Goal: Information Seeking & Learning: Check status

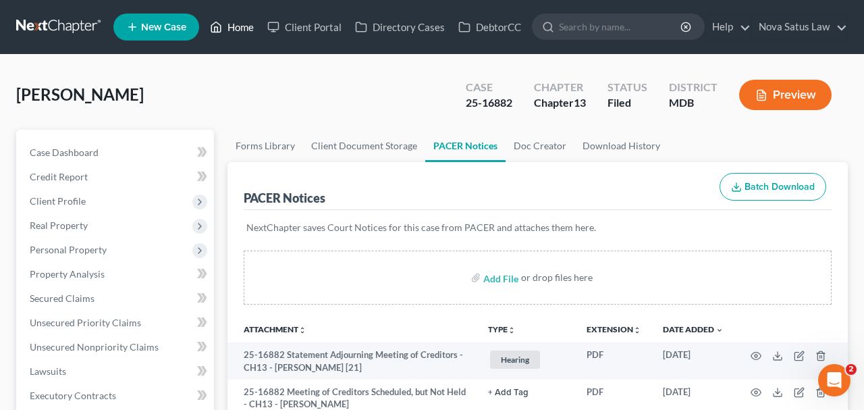
click at [236, 23] on link "Home" at bounding box center [231, 27] width 57 height 24
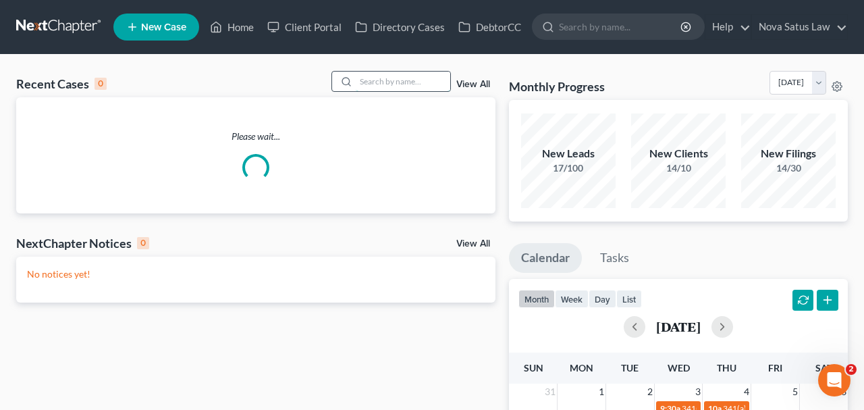
click at [378, 76] on input "search" at bounding box center [403, 82] width 94 height 20
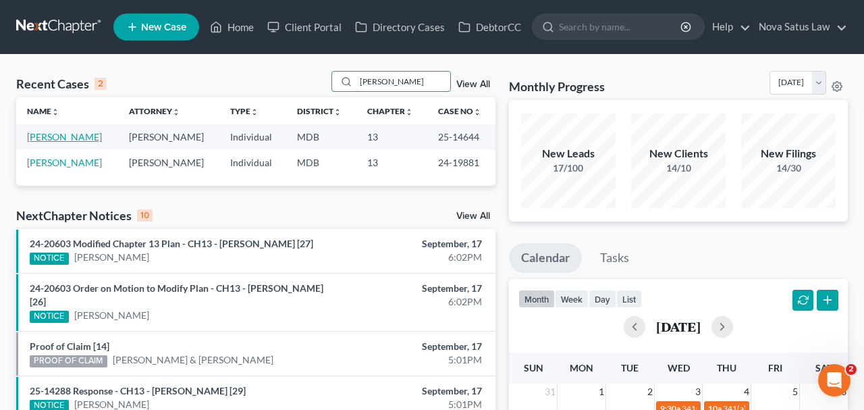
type input "[PERSON_NAME]"
click at [82, 137] on link "[PERSON_NAME]" at bounding box center [64, 136] width 75 height 11
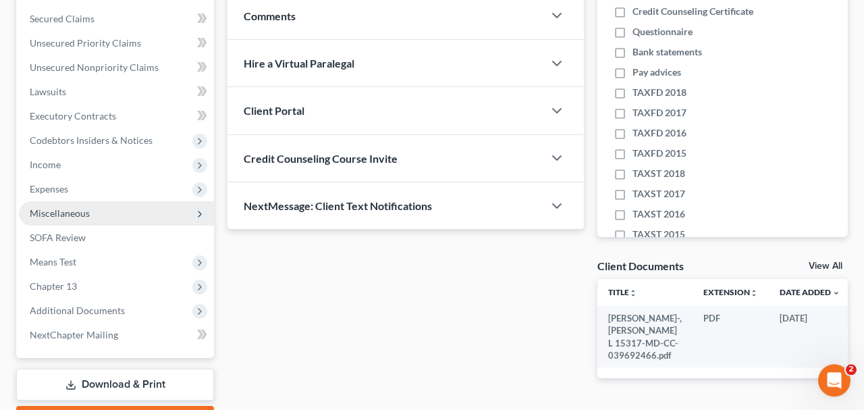
scroll to position [281, 0]
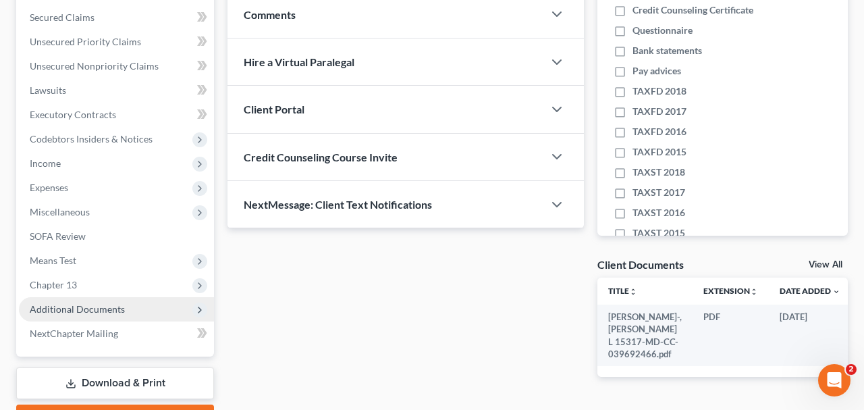
click at [106, 313] on span "Additional Documents" at bounding box center [77, 308] width 95 height 11
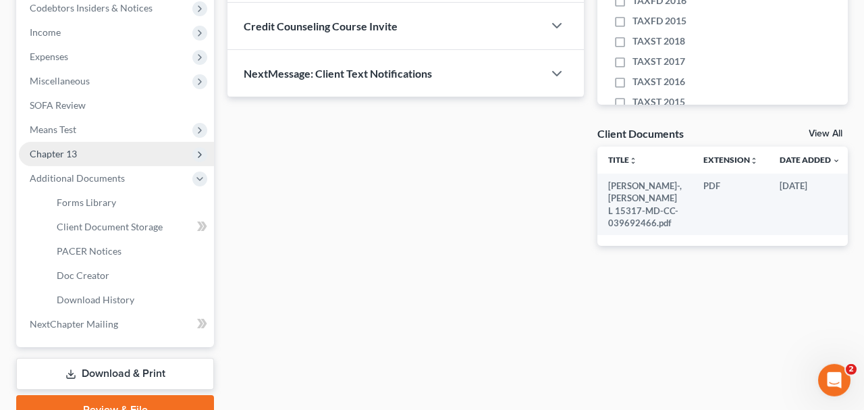
scroll to position [421, 0]
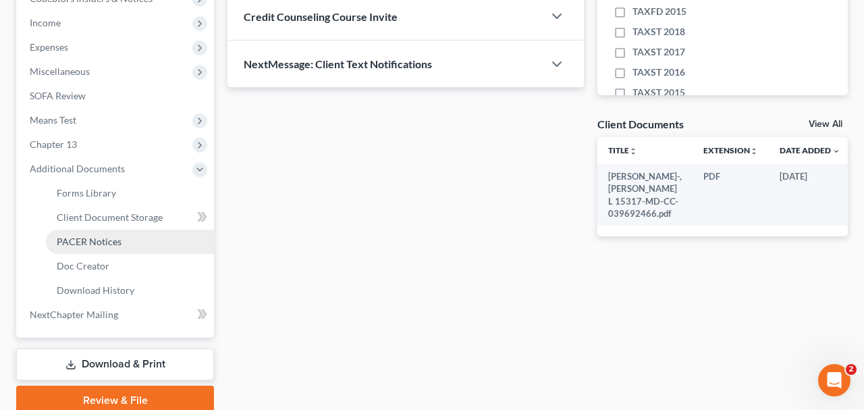
click at [84, 242] on span "PACER Notices" at bounding box center [89, 241] width 65 height 11
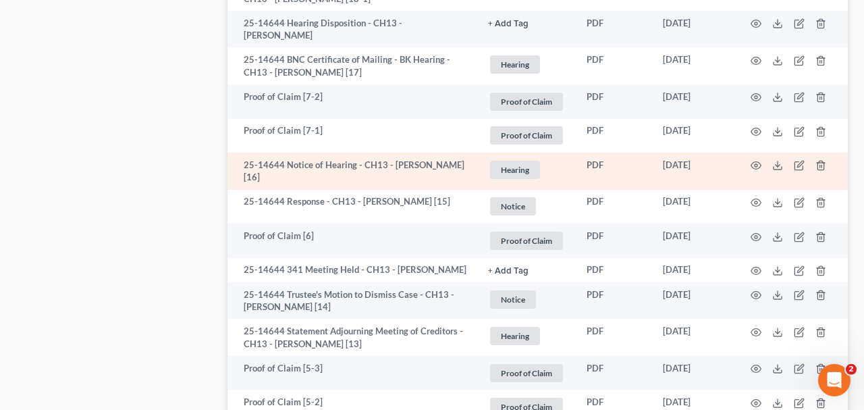
scroll to position [913, 0]
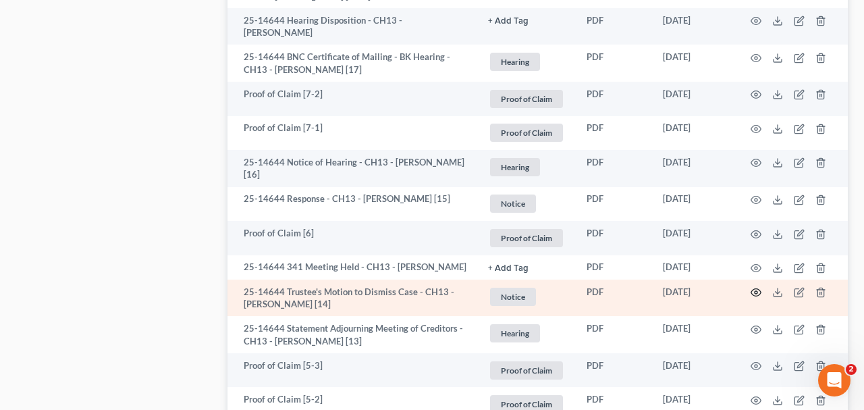
click at [756, 296] on icon "button" at bounding box center [756, 292] width 10 height 7
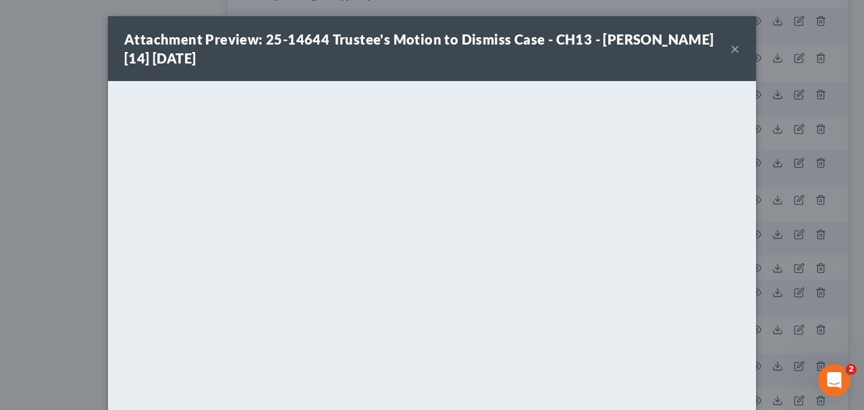
click at [736, 48] on button "×" at bounding box center [734, 48] width 9 height 16
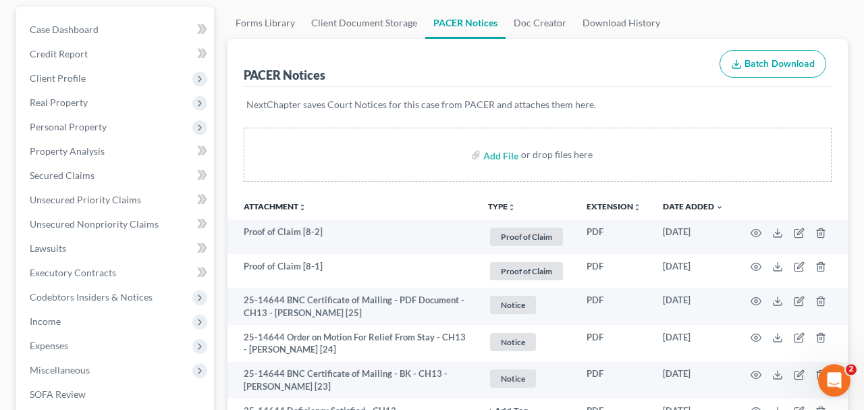
scroll to position [0, 0]
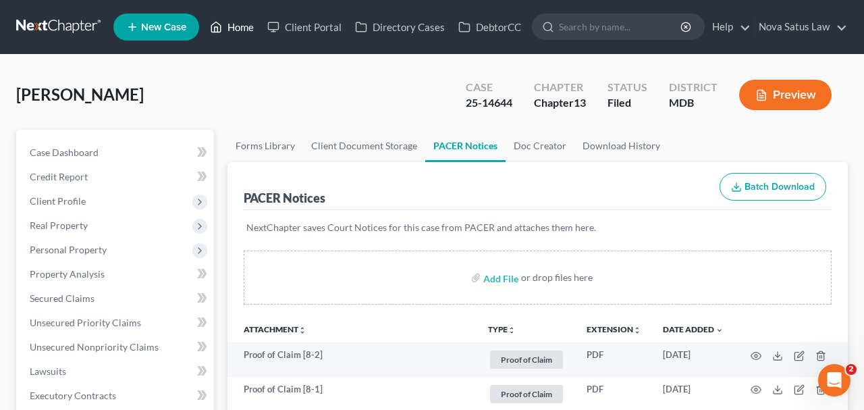
click at [233, 21] on link "Home" at bounding box center [231, 27] width 57 height 24
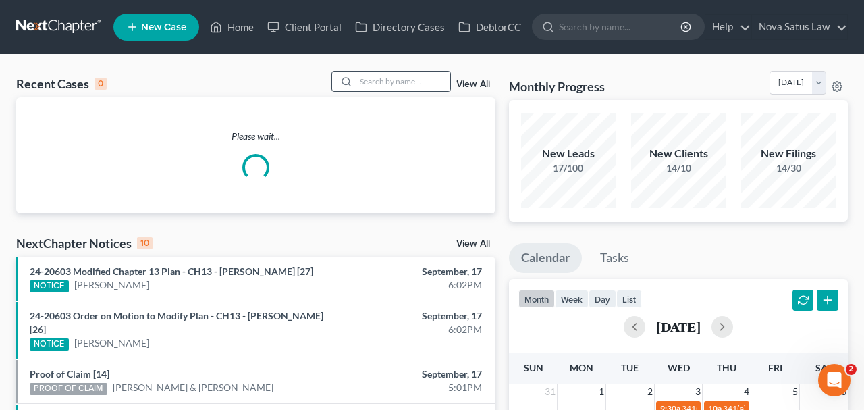
click at [368, 86] on input "search" at bounding box center [403, 82] width 94 height 20
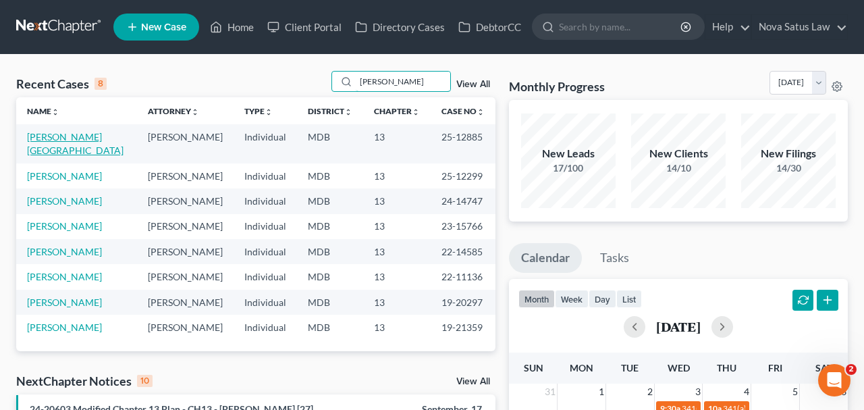
type input "[PERSON_NAME]"
click at [64, 135] on link "[PERSON_NAME][GEOGRAPHIC_DATA]" at bounding box center [75, 143] width 97 height 25
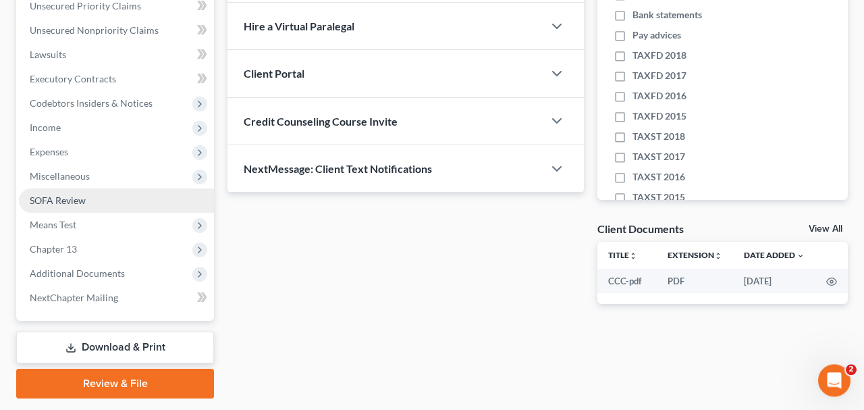
scroll to position [351, 0]
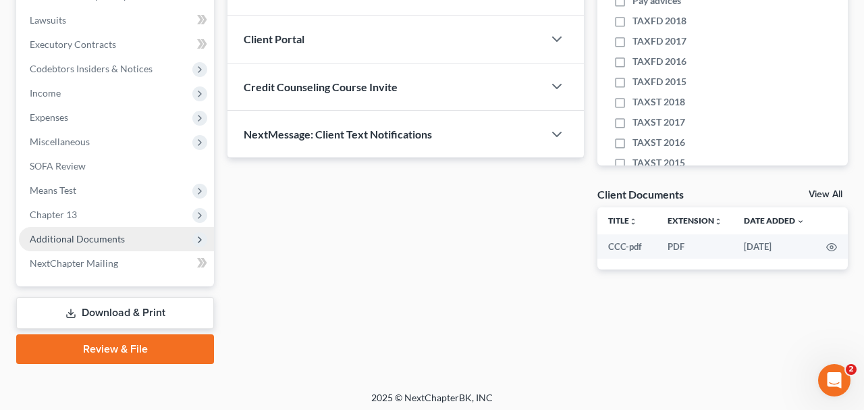
click at [117, 236] on span "Additional Documents" at bounding box center [77, 238] width 95 height 11
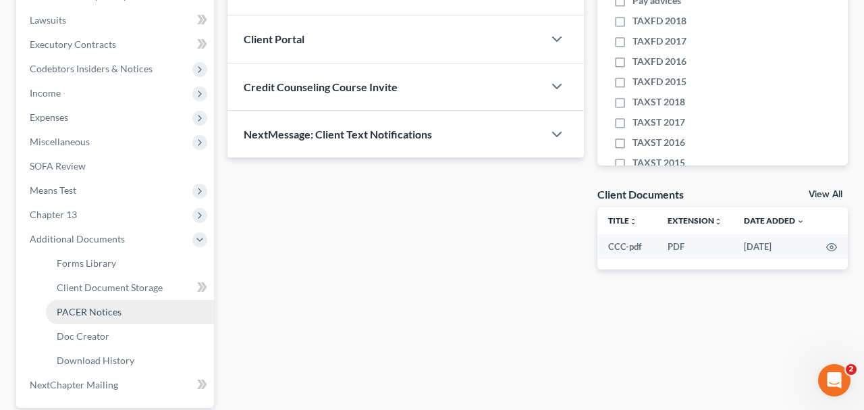
click at [124, 318] on link "PACER Notices" at bounding box center [130, 312] width 168 height 24
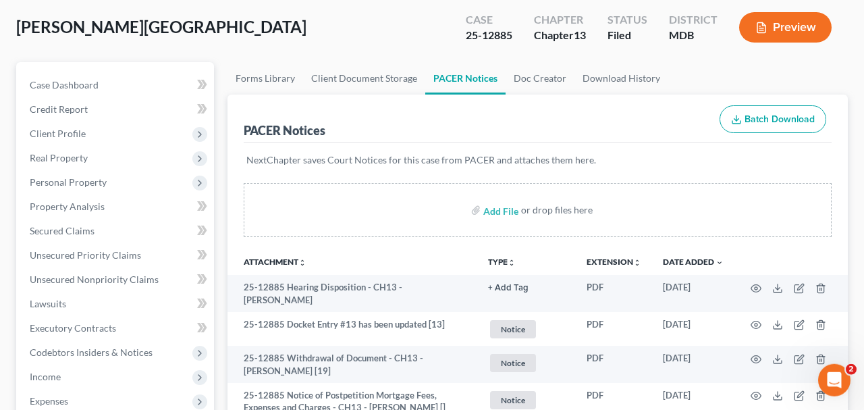
scroll to position [70, 0]
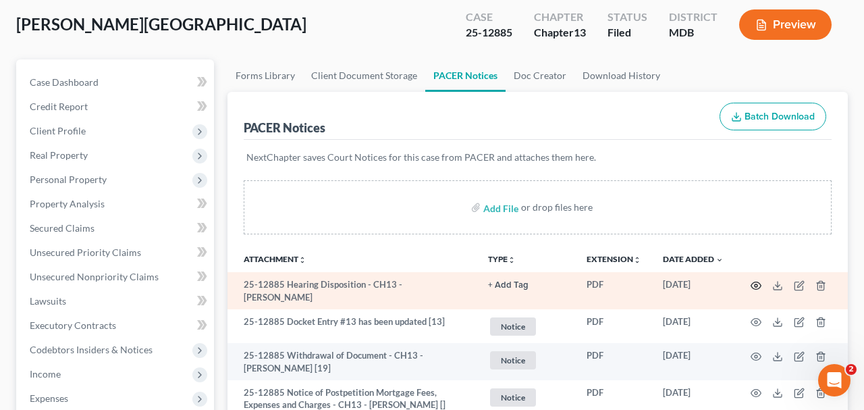
click at [755, 284] on circle "button" at bounding box center [756, 285] width 3 height 3
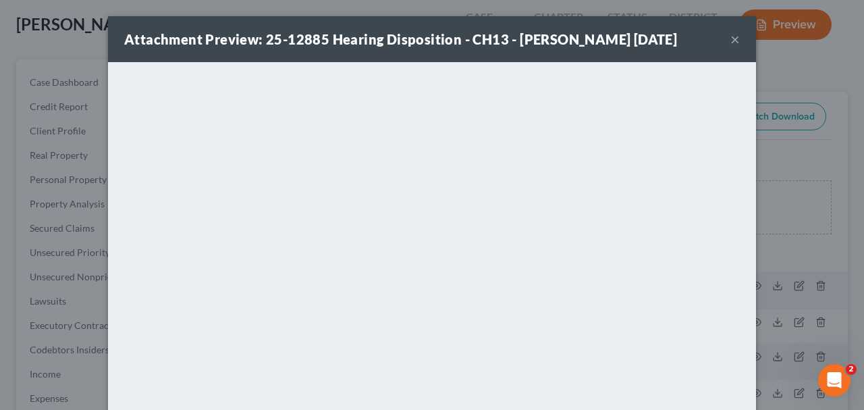
click at [732, 45] on button "×" at bounding box center [734, 39] width 9 height 16
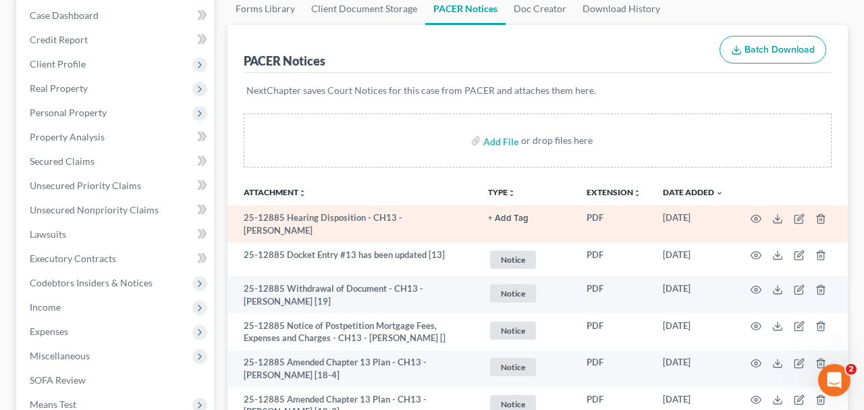
scroll to position [140, 0]
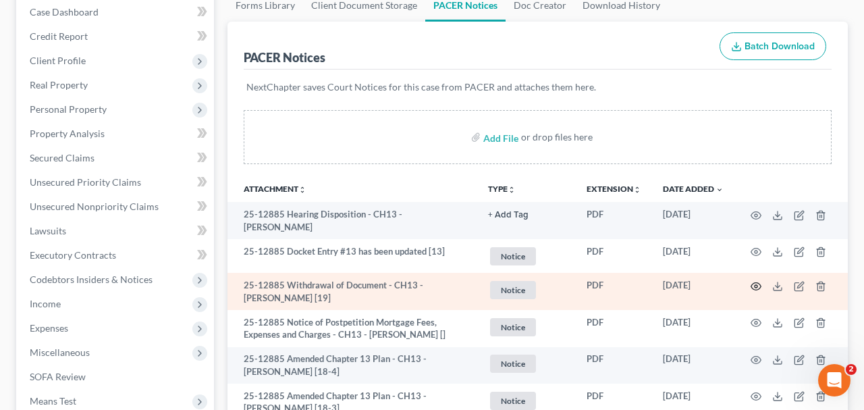
click at [756, 282] on icon "button" at bounding box center [756, 285] width 10 height 7
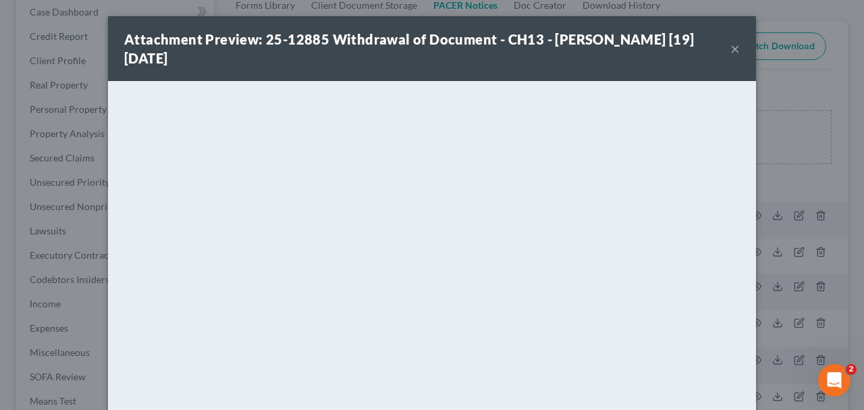
click at [732, 53] on button "×" at bounding box center [734, 48] width 9 height 16
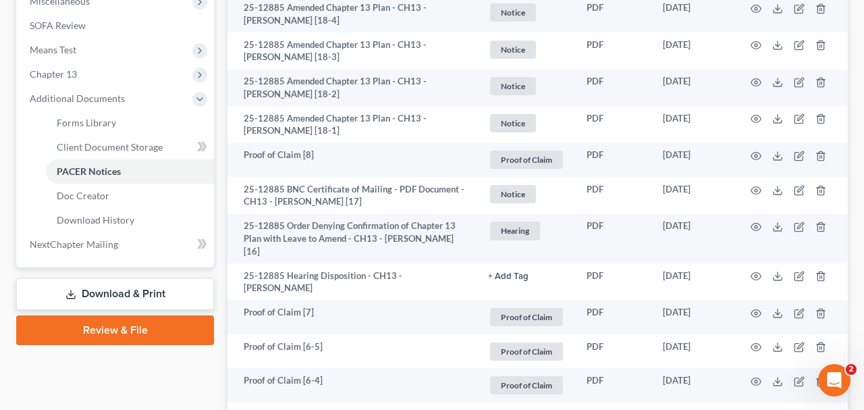
scroll to position [0, 0]
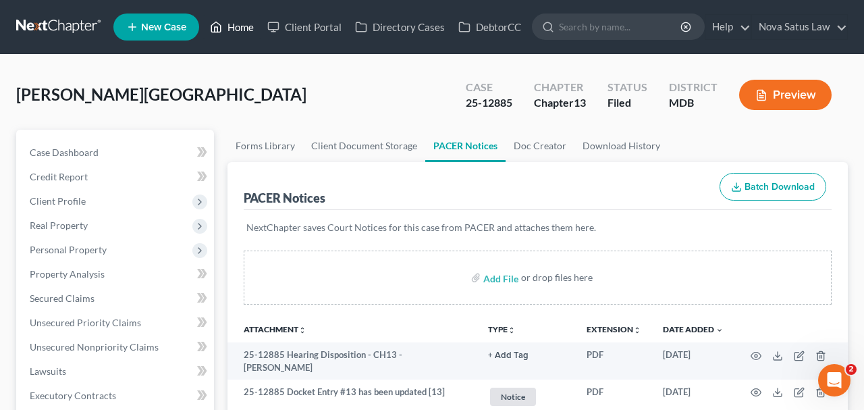
click at [238, 24] on link "Home" at bounding box center [231, 27] width 57 height 24
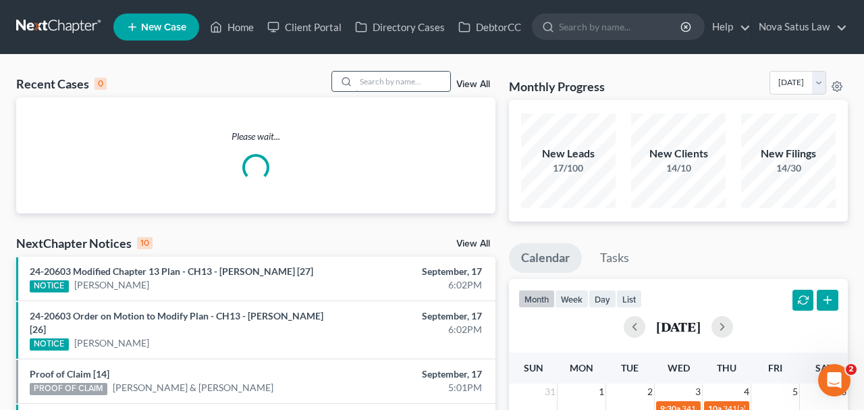
click at [429, 76] on input "search" at bounding box center [403, 82] width 94 height 20
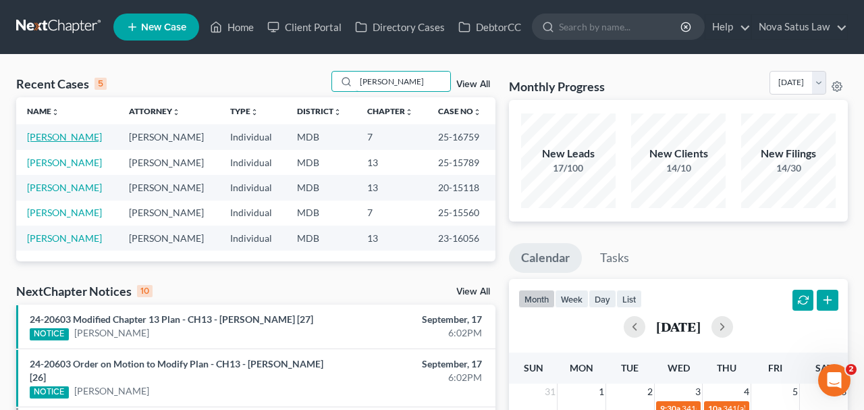
type input "[PERSON_NAME]"
click at [80, 137] on link "[PERSON_NAME]" at bounding box center [64, 136] width 75 height 11
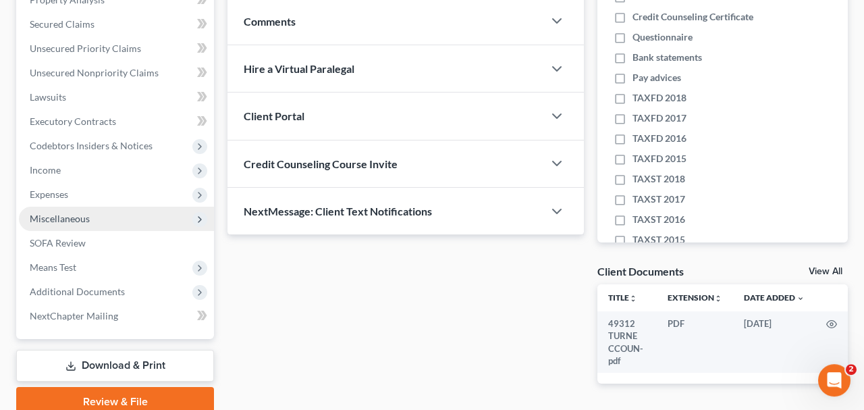
scroll to position [281, 0]
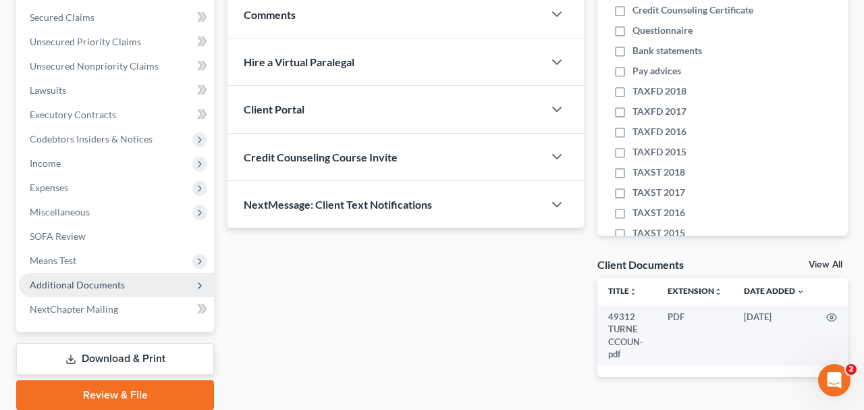
click at [119, 290] on span "Additional Documents" at bounding box center [116, 285] width 195 height 24
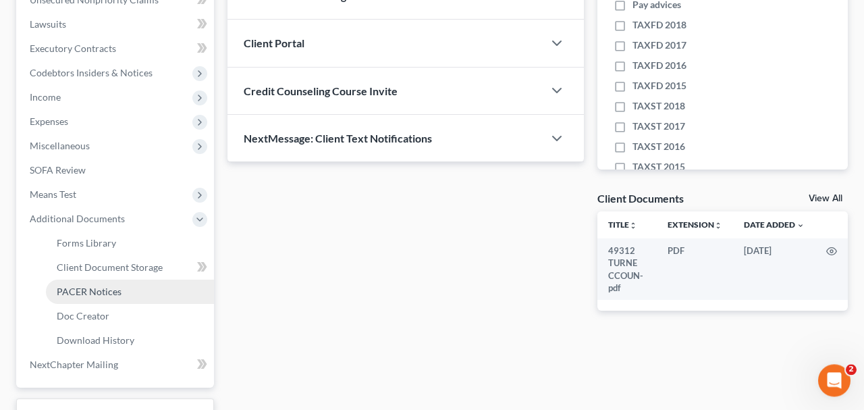
scroll to position [351, 0]
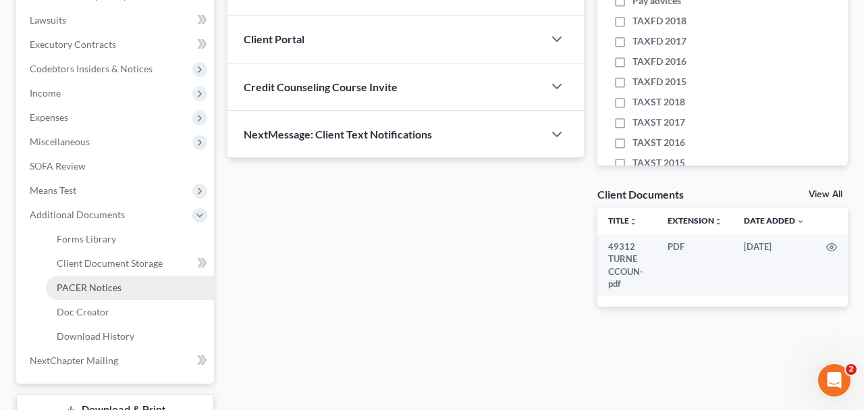
click at [115, 277] on link "PACER Notices" at bounding box center [130, 287] width 168 height 24
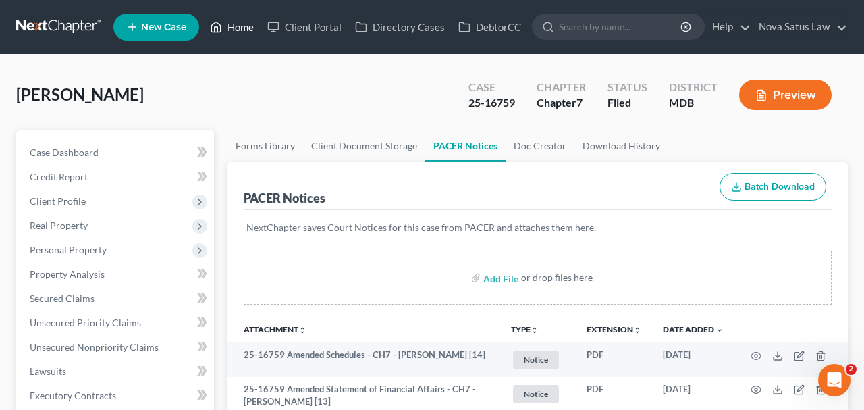
click at [250, 30] on link "Home" at bounding box center [231, 27] width 57 height 24
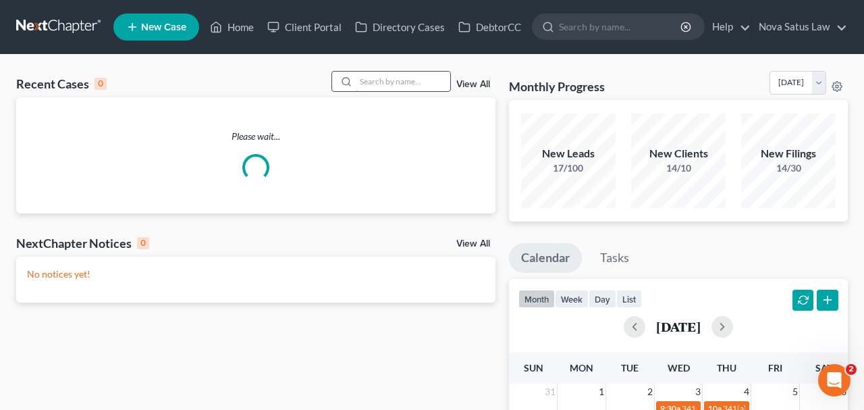
click at [365, 79] on input "search" at bounding box center [403, 82] width 94 height 20
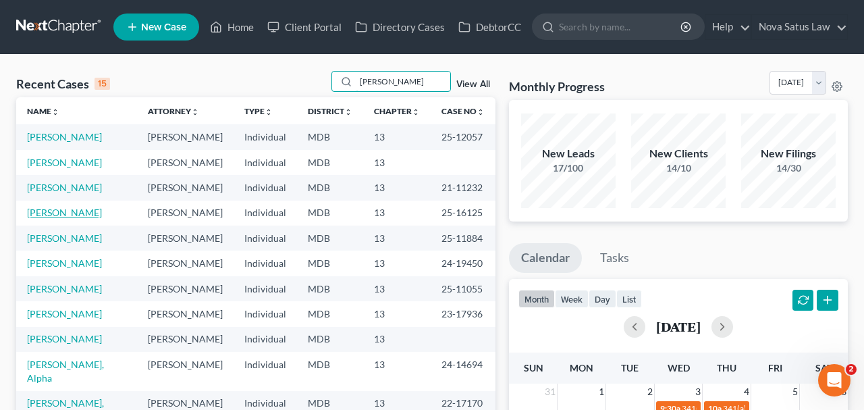
type input "[PERSON_NAME]"
click at [28, 209] on link "[PERSON_NAME]" at bounding box center [64, 212] width 75 height 11
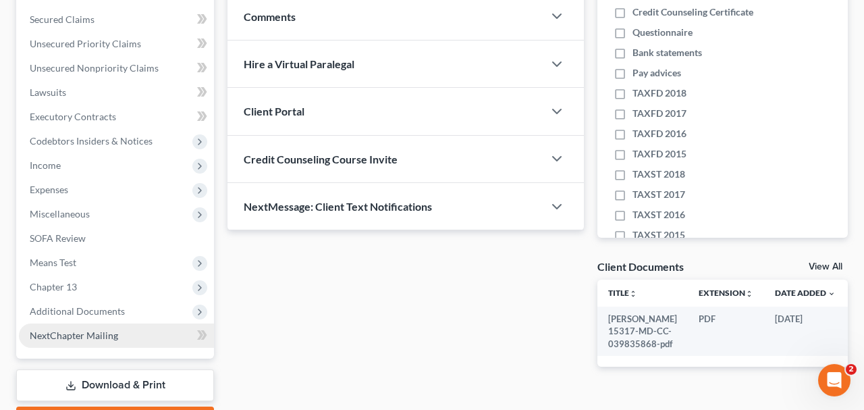
scroll to position [281, 0]
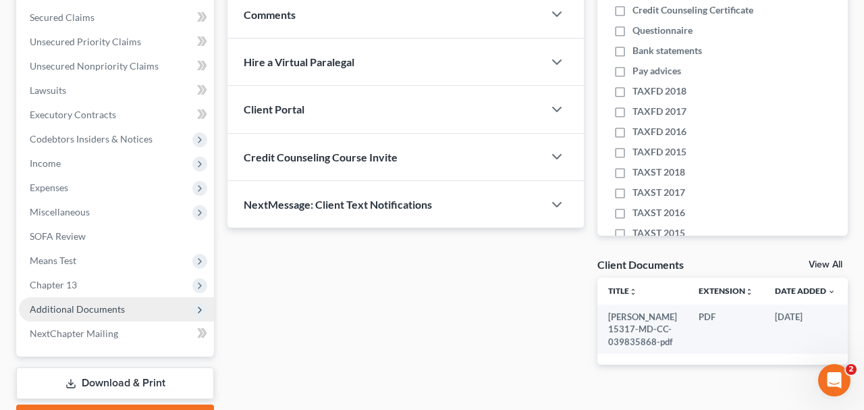
click at [88, 308] on span "Additional Documents" at bounding box center [77, 308] width 95 height 11
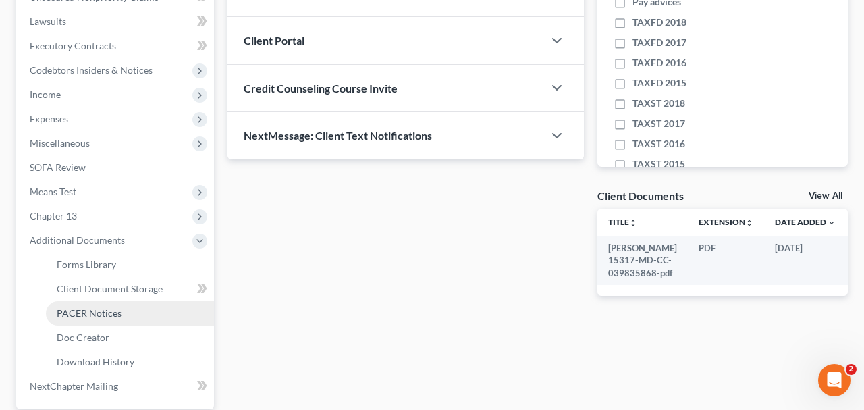
scroll to position [351, 0]
click at [114, 309] on span "PACER Notices" at bounding box center [89, 311] width 65 height 11
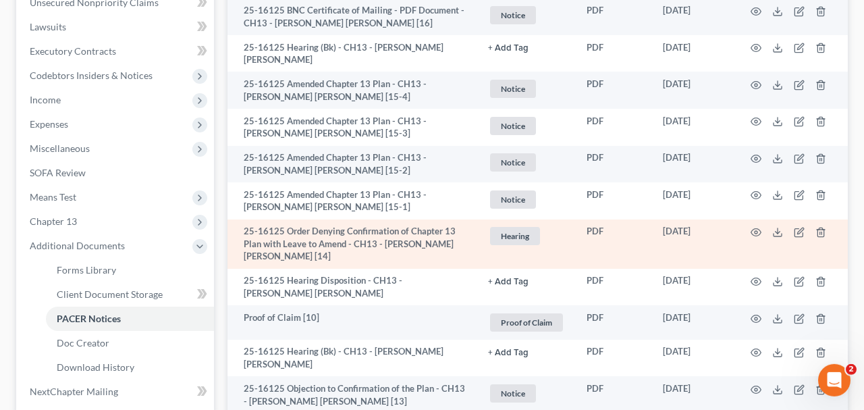
scroll to position [351, 0]
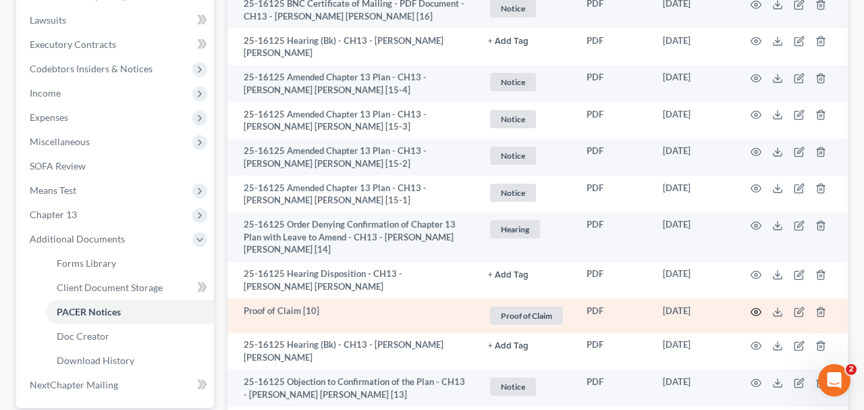
click at [757, 310] on circle "button" at bounding box center [756, 311] width 3 height 3
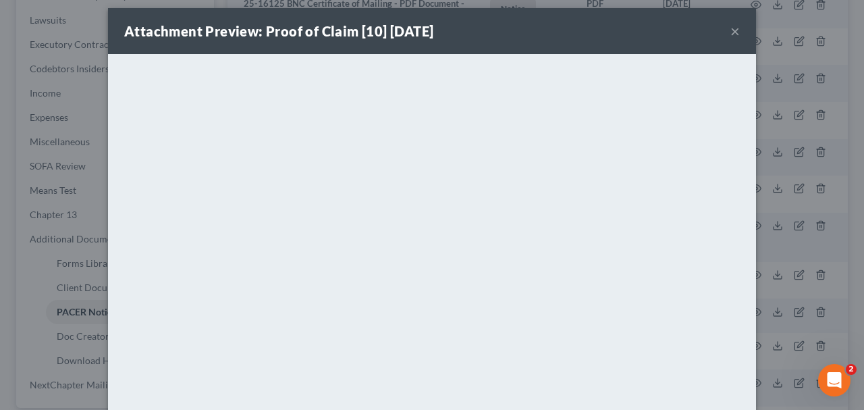
scroll to position [0, 0]
